Goal: Task Accomplishment & Management: Use online tool/utility

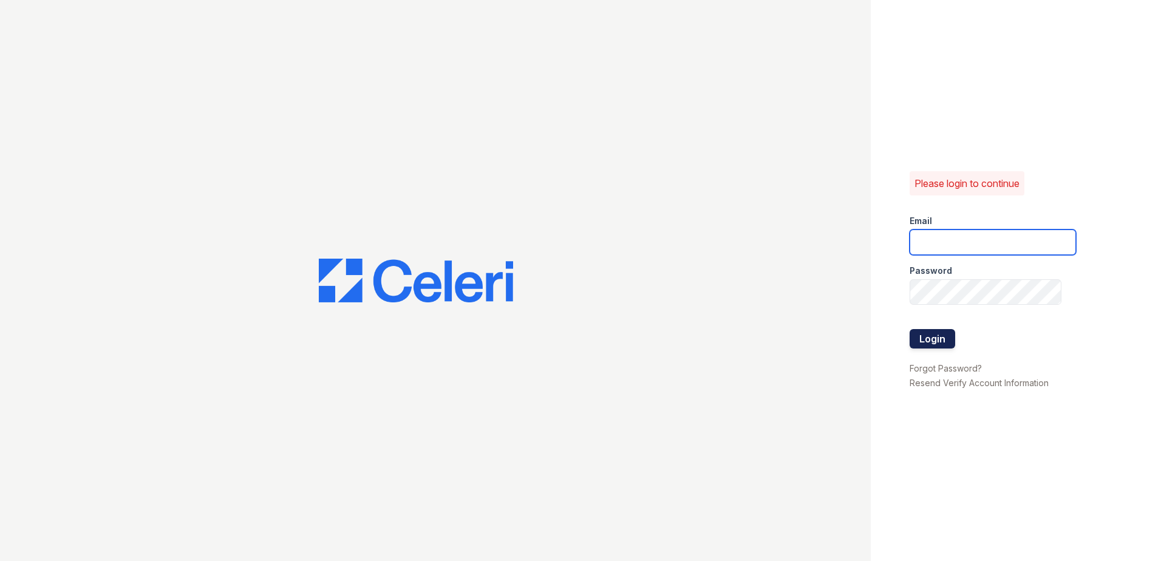
type input "Takesha.Coleman@trinity-pm.com"
click at [930, 340] on button "Login" at bounding box center [933, 338] width 46 height 19
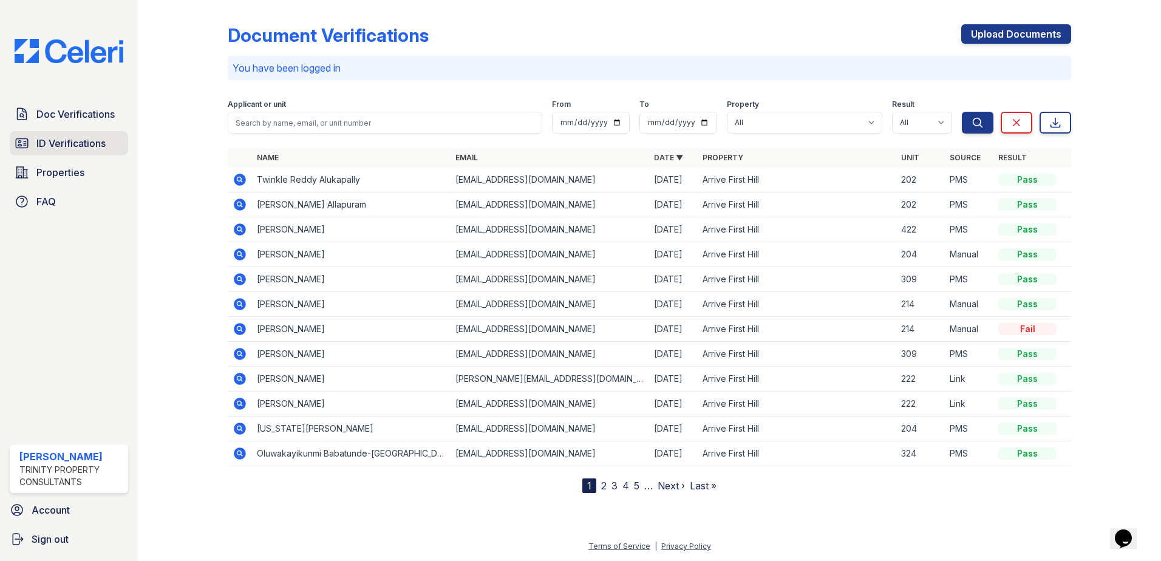
click at [38, 146] on span "ID Verifications" at bounding box center [70, 143] width 69 height 15
